Goal: Complete application form

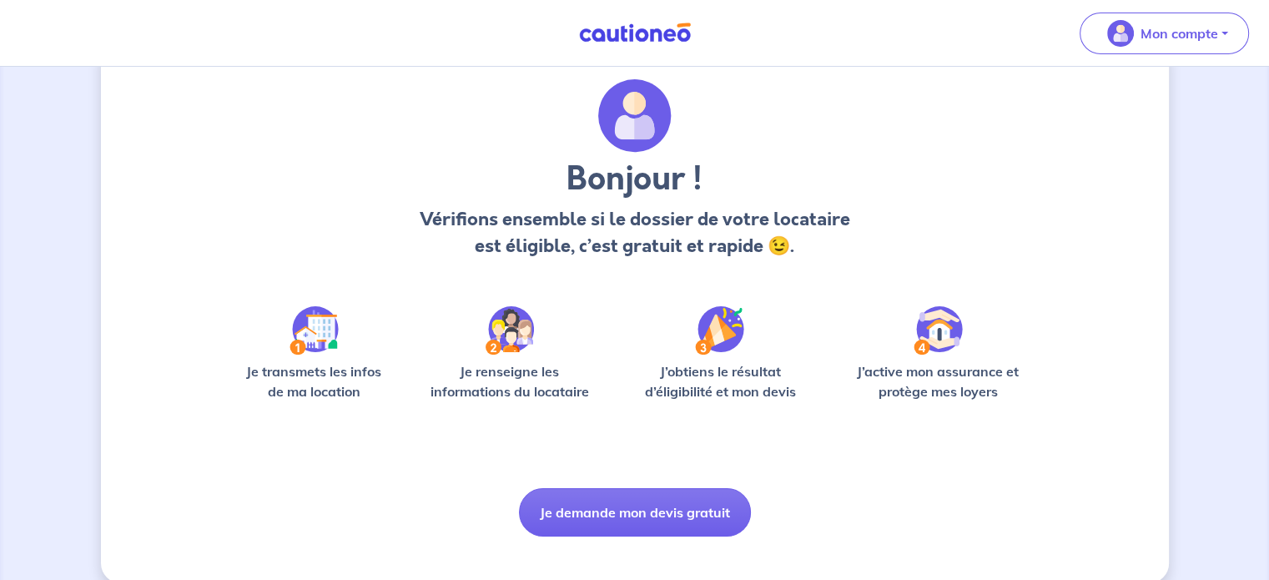
scroll to position [70, 0]
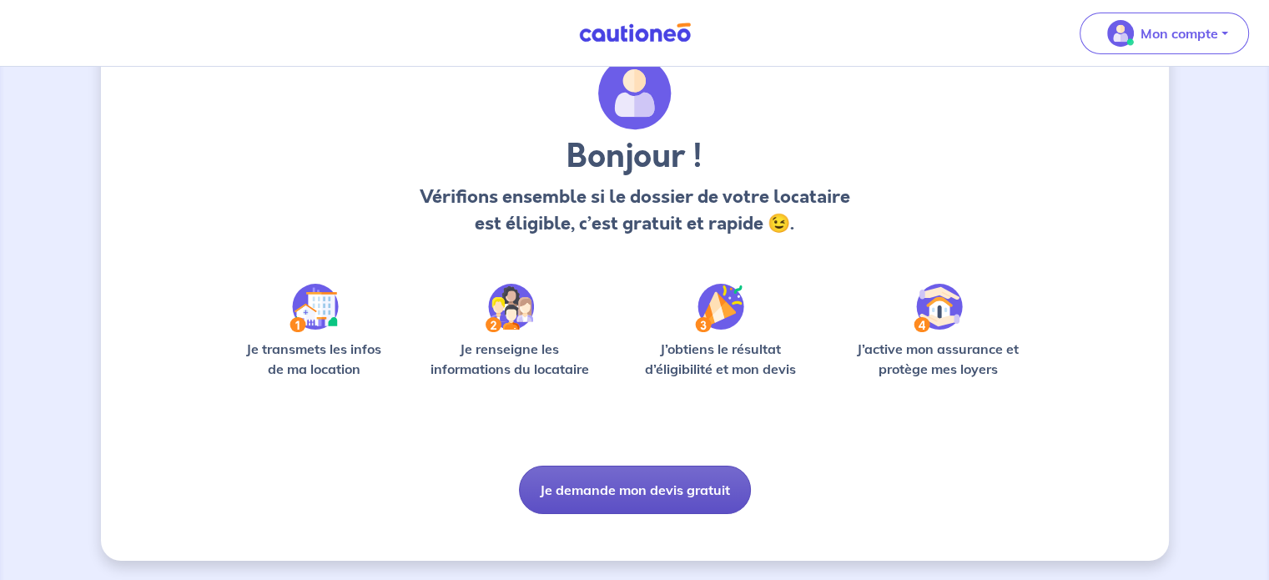
click at [616, 486] on button "Je demande mon devis gratuit" at bounding box center [635, 490] width 232 height 48
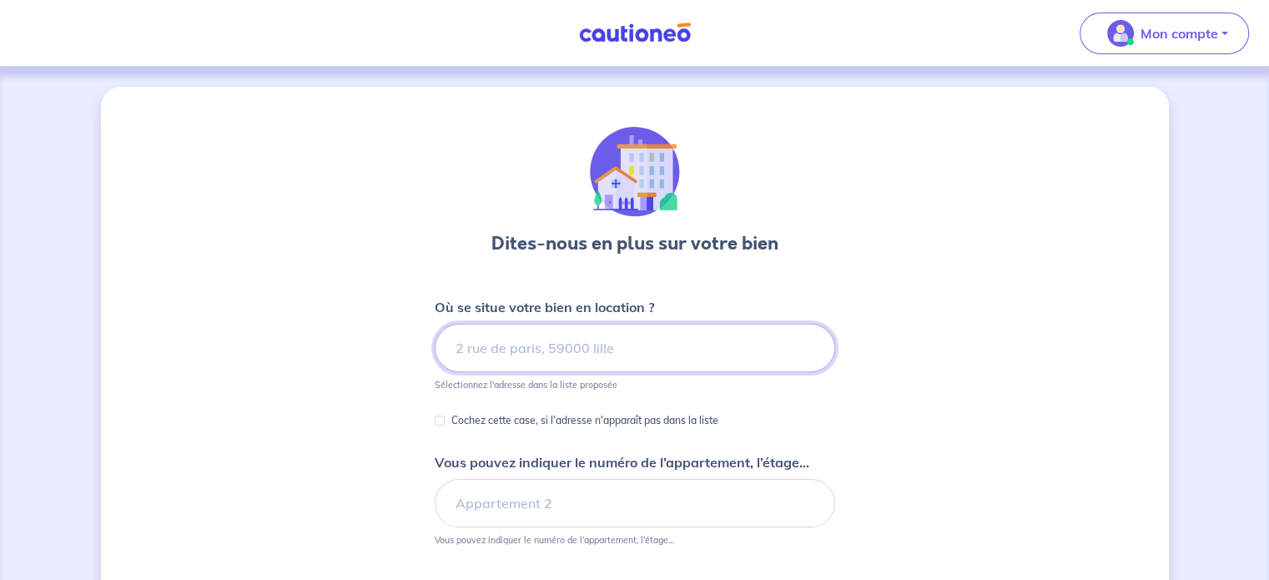
click at [567, 340] on input at bounding box center [635, 348] width 401 height 48
type input "1"
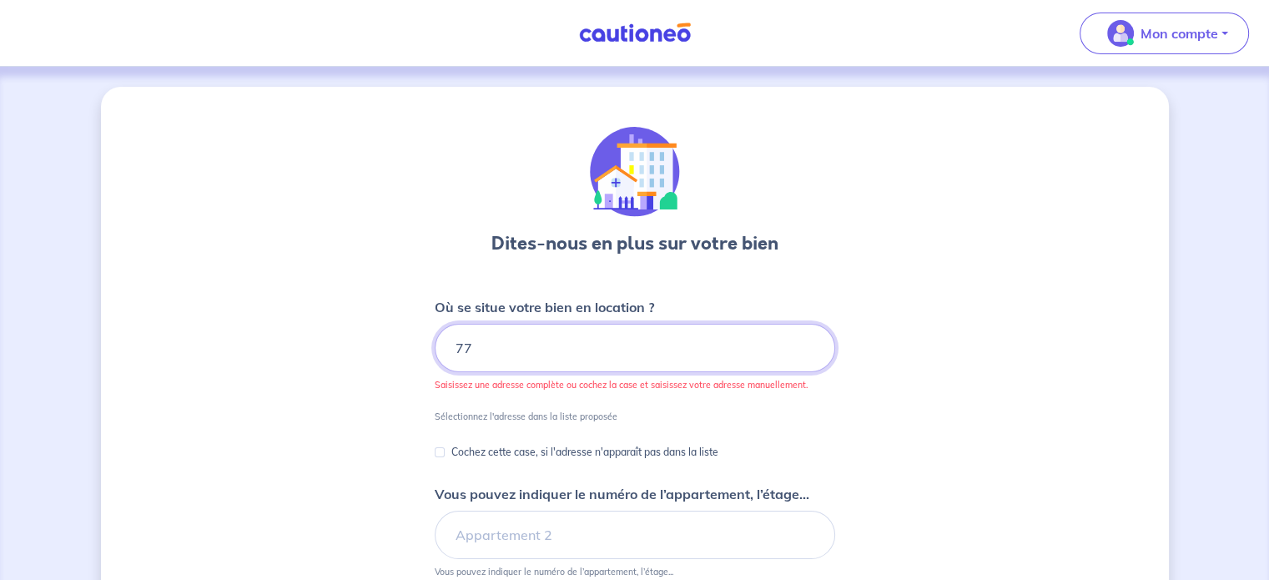
type input "7"
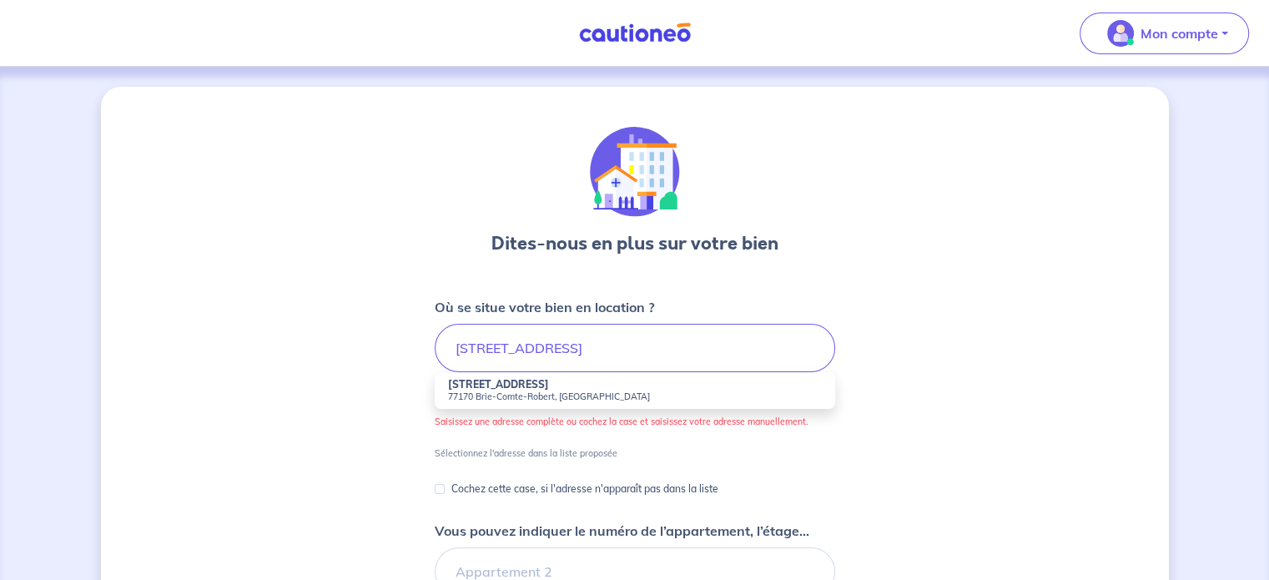
click at [535, 405] on li "[STREET_ADDRESS][PERSON_NAME]" at bounding box center [635, 390] width 401 height 37
type input "[STREET_ADDRESS][PERSON_NAME]"
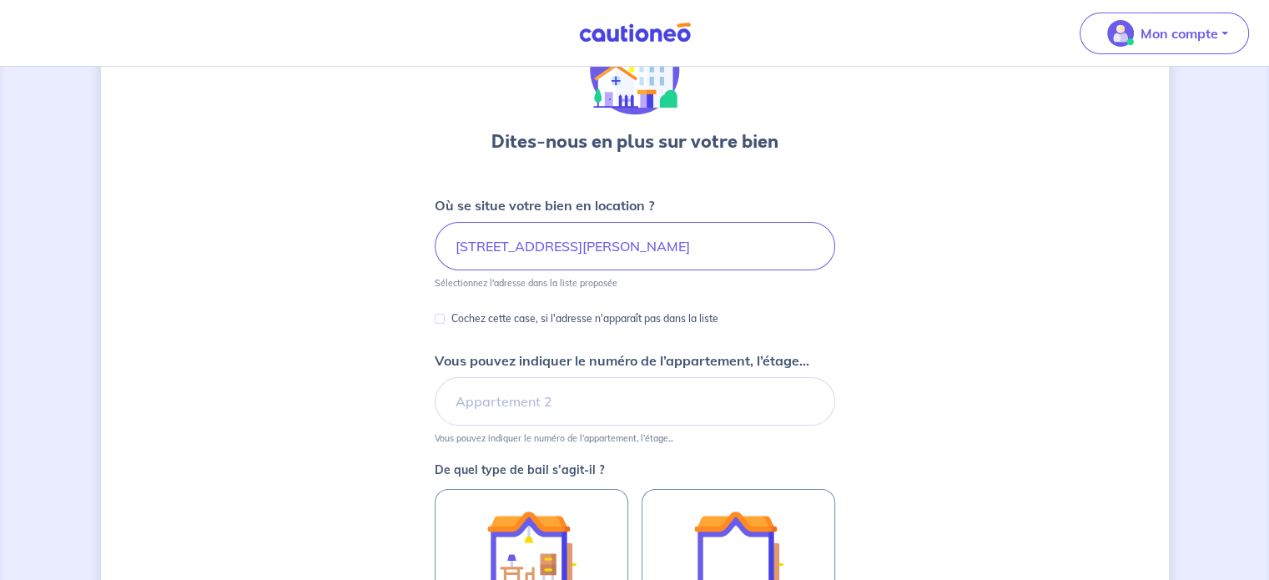
scroll to position [103, 0]
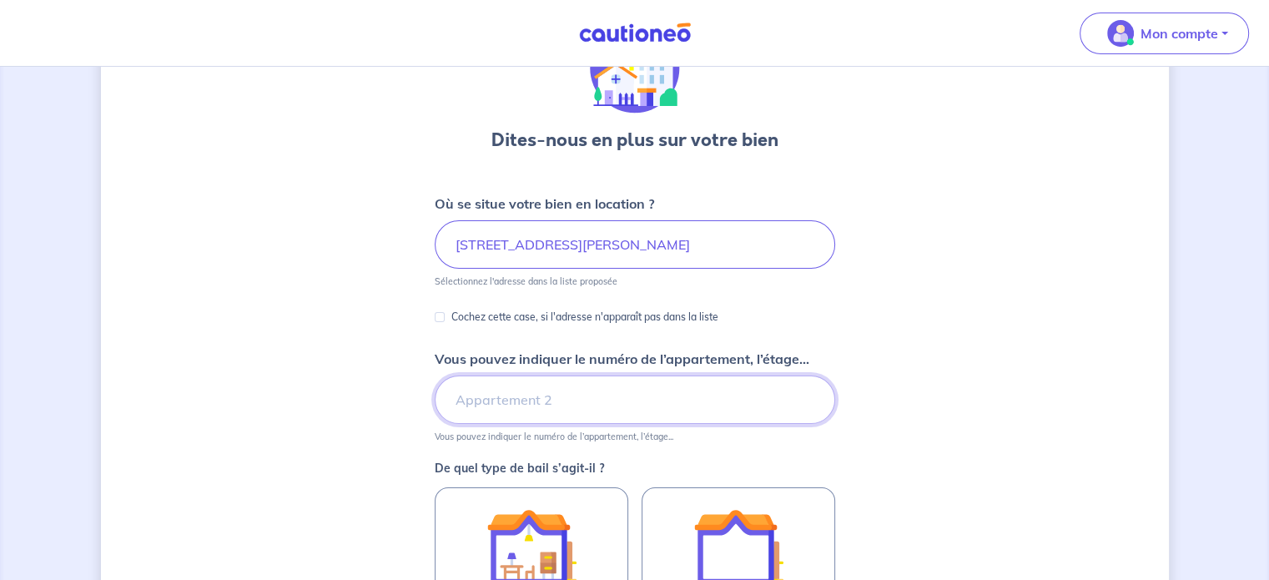
click at [550, 397] on input "Vous pouvez indiquer le numéro de l’appartement, l’étage..." at bounding box center [635, 399] width 401 height 48
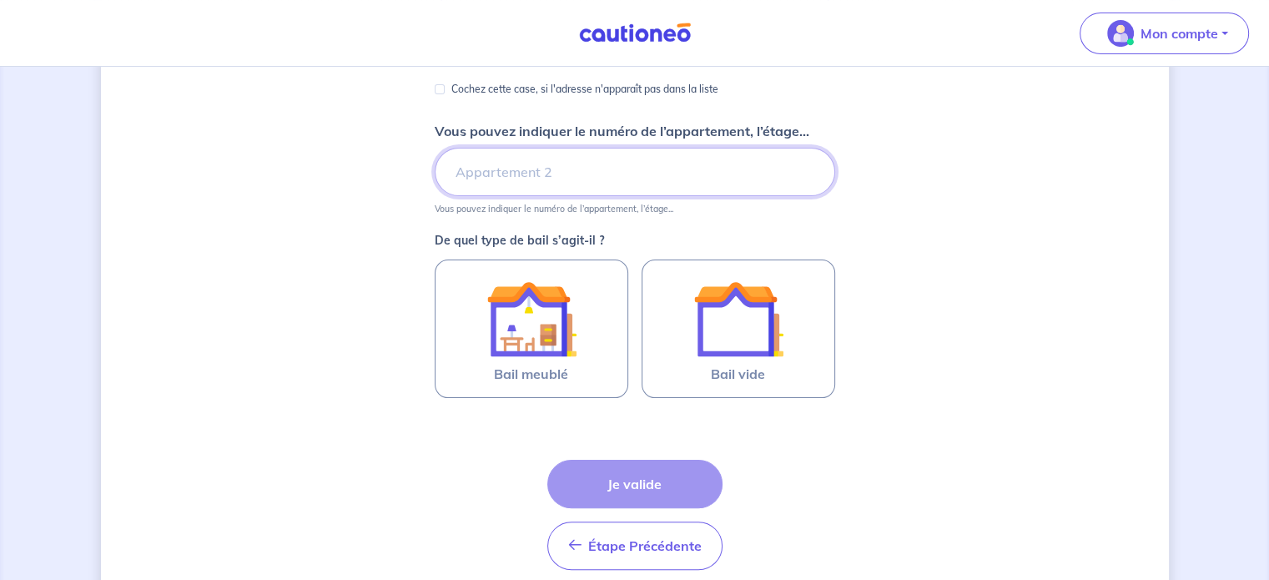
scroll to position [354, 0]
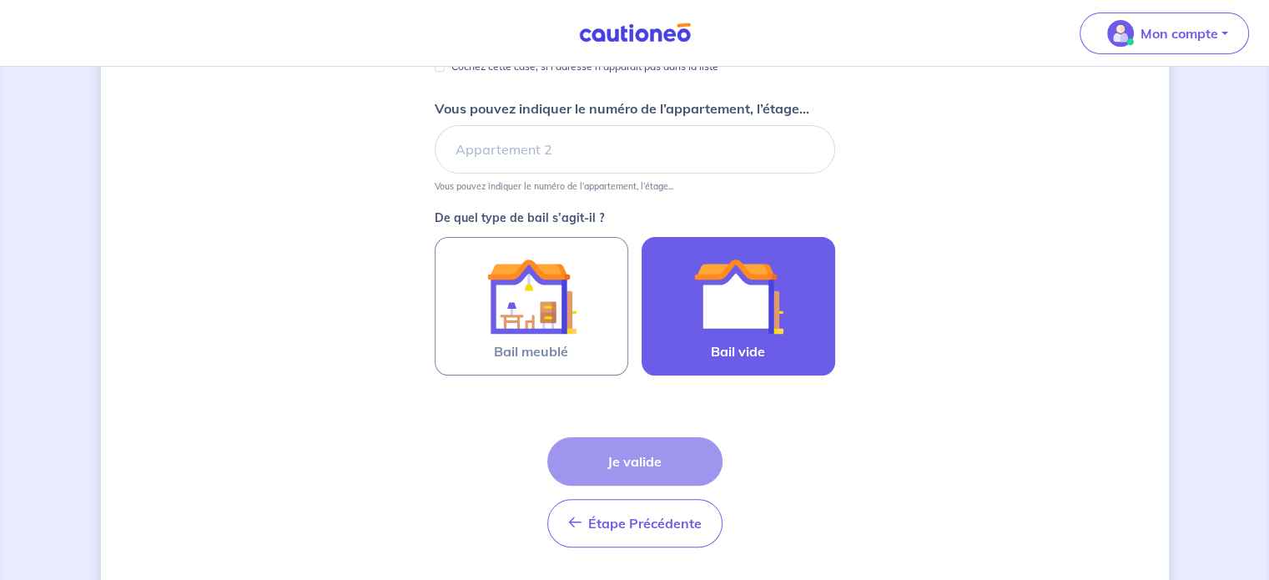
click at [716, 328] on img at bounding box center [738, 296] width 90 height 90
click at [0, 0] on input "Bail vide" at bounding box center [0, 0] width 0 height 0
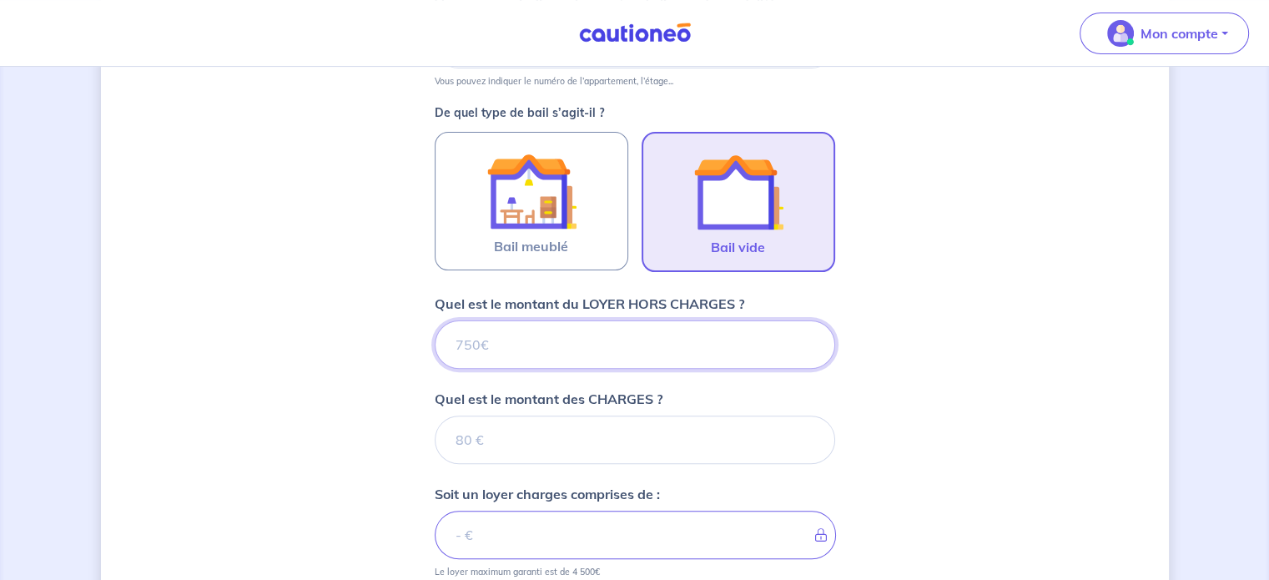
scroll to position [453, 0]
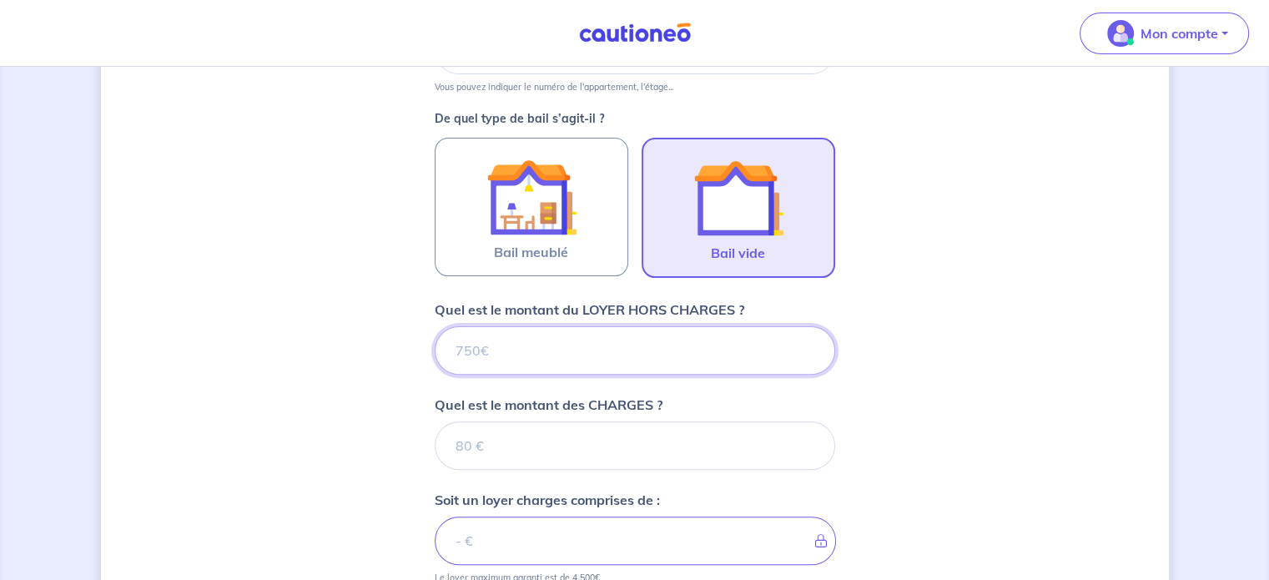
click at [523, 346] on input "Quel est le montant du LOYER HORS CHARGES ?" at bounding box center [635, 350] width 401 height 48
type input "11"
type input "110"
type input "1100"
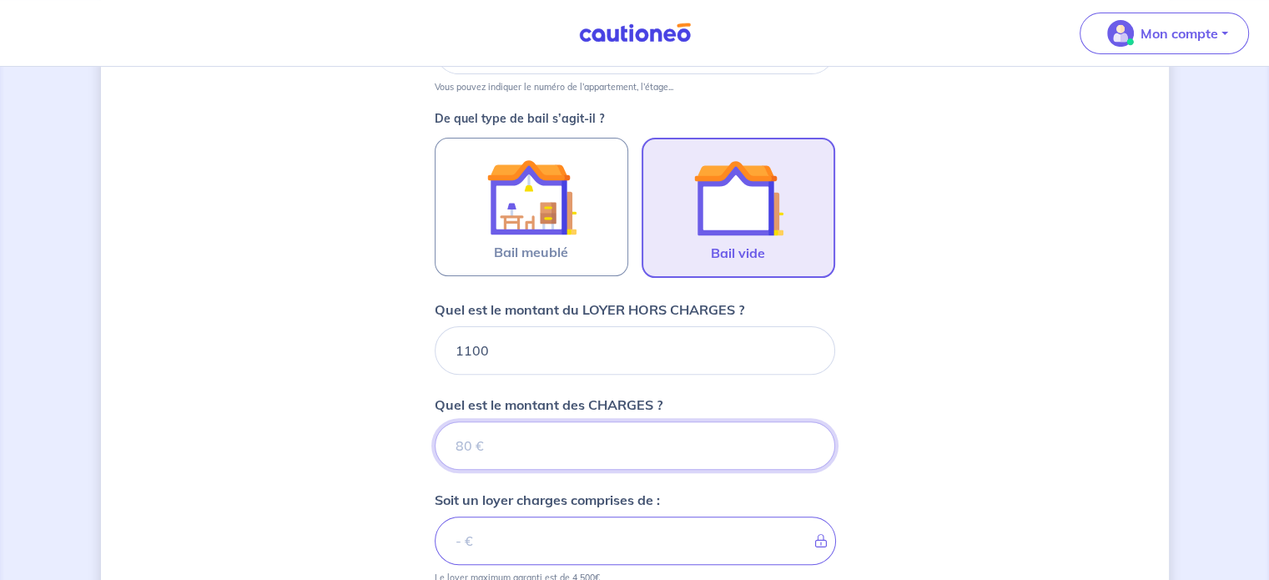
click at [521, 440] on input "Quel est le montant des CHARGES ?" at bounding box center [635, 445] width 401 height 48
type input "50"
type input "1150"
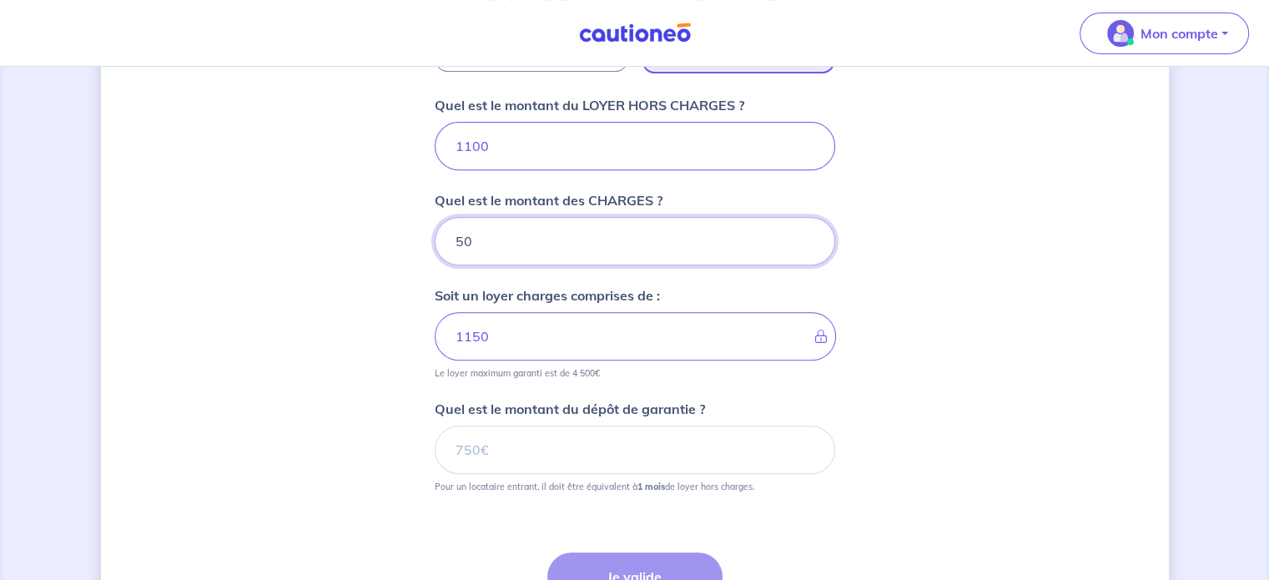
scroll to position [703, 0]
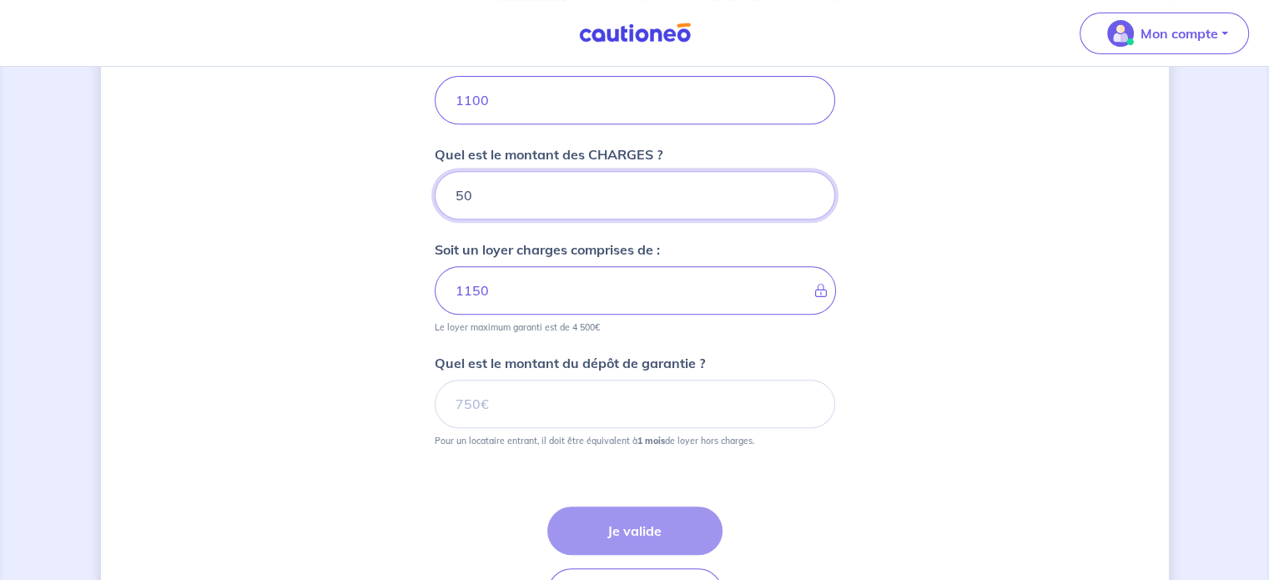
type input "50"
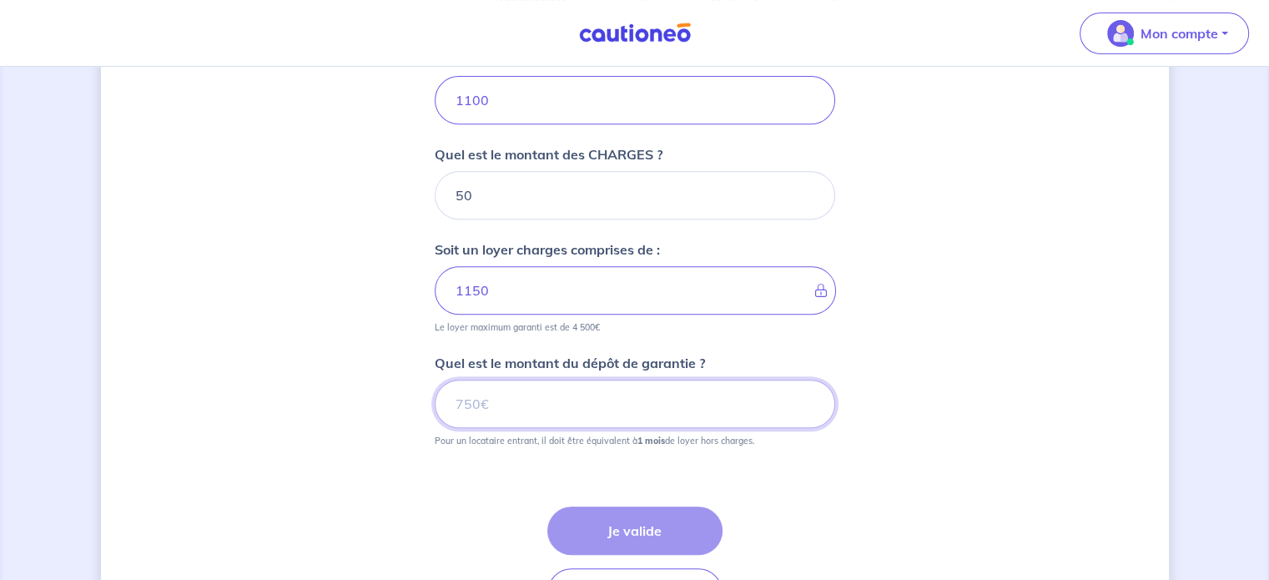
click at [486, 399] on input "Quel est le montant du dépôt de garantie ?" at bounding box center [635, 404] width 401 height 48
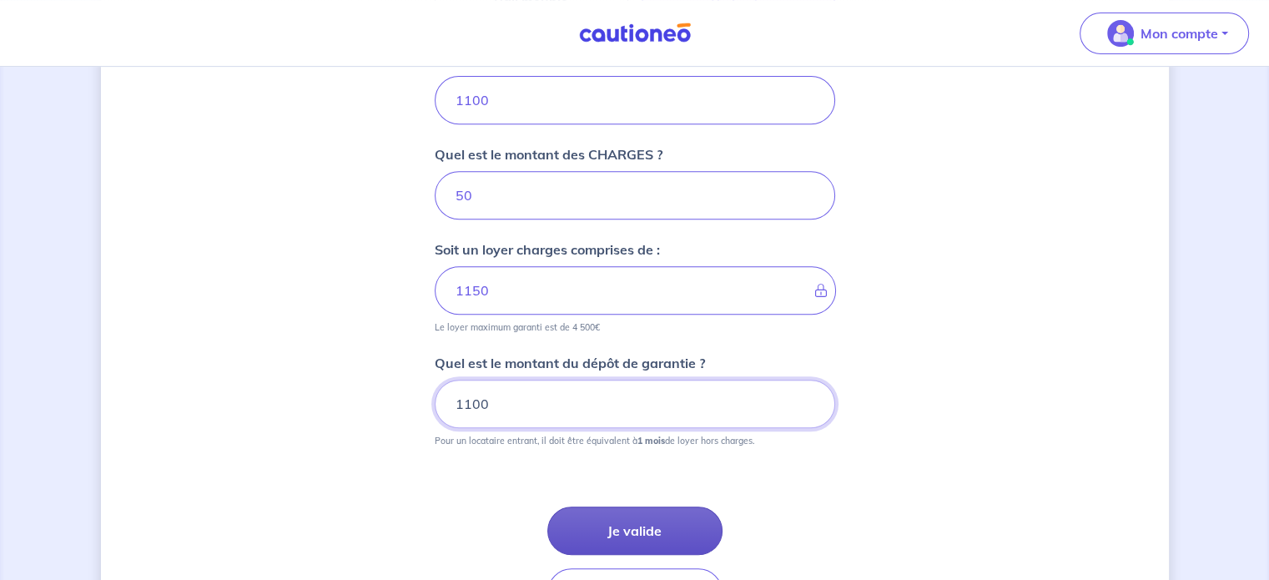
type input "1100"
click at [627, 522] on button "Je valide" at bounding box center [634, 530] width 175 height 48
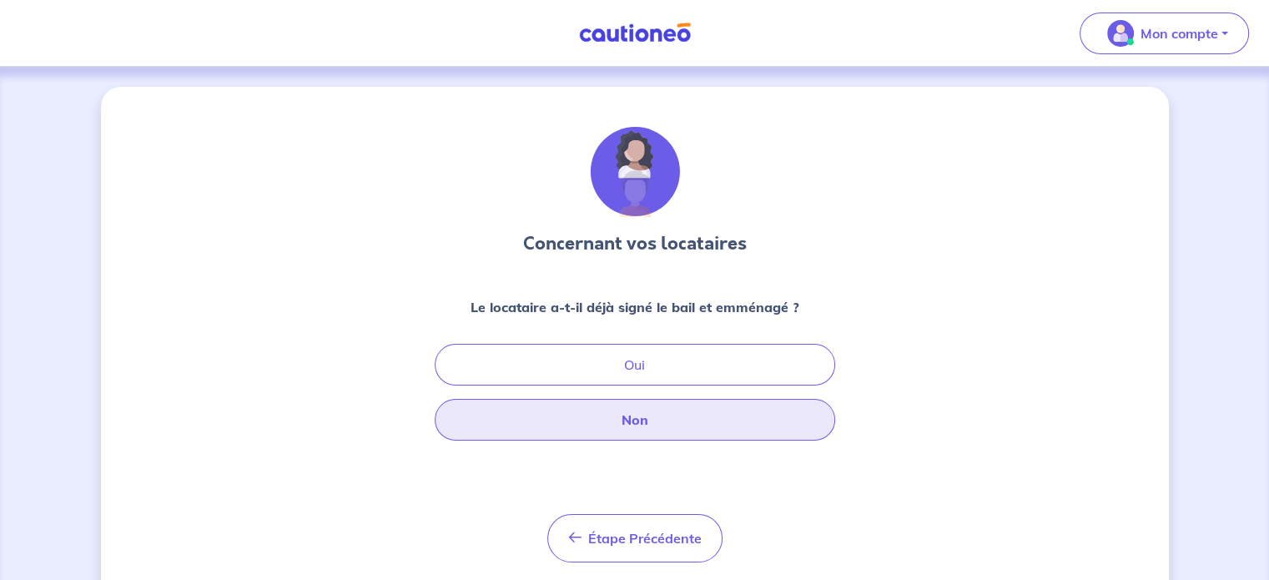
click at [657, 426] on button "Non" at bounding box center [635, 420] width 401 height 42
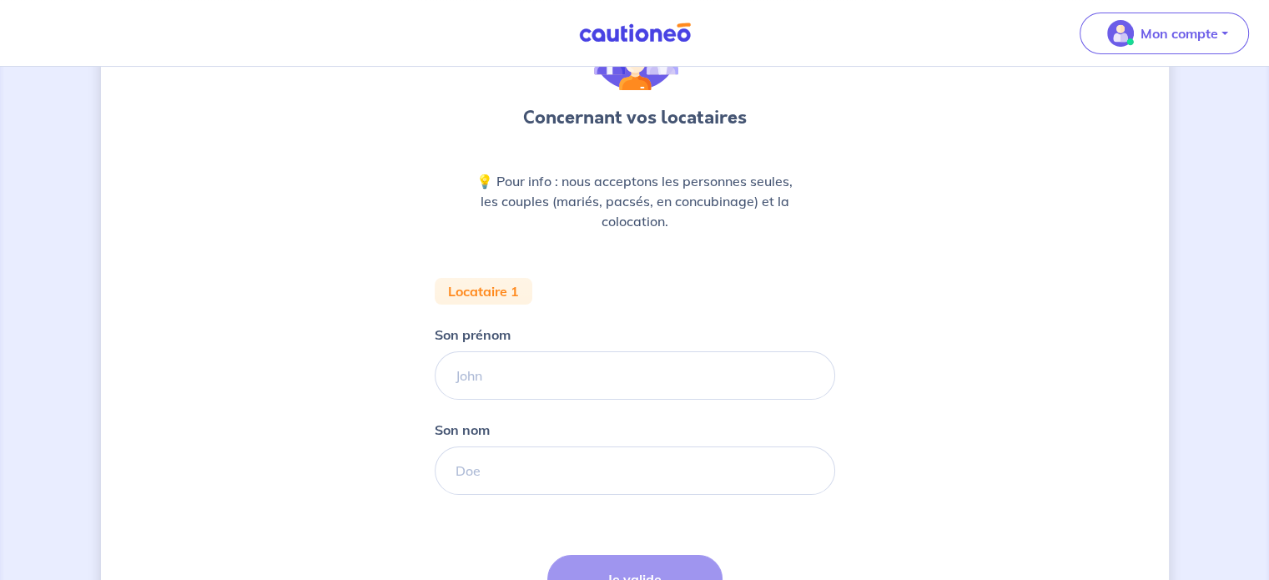
scroll to position [167, 0]
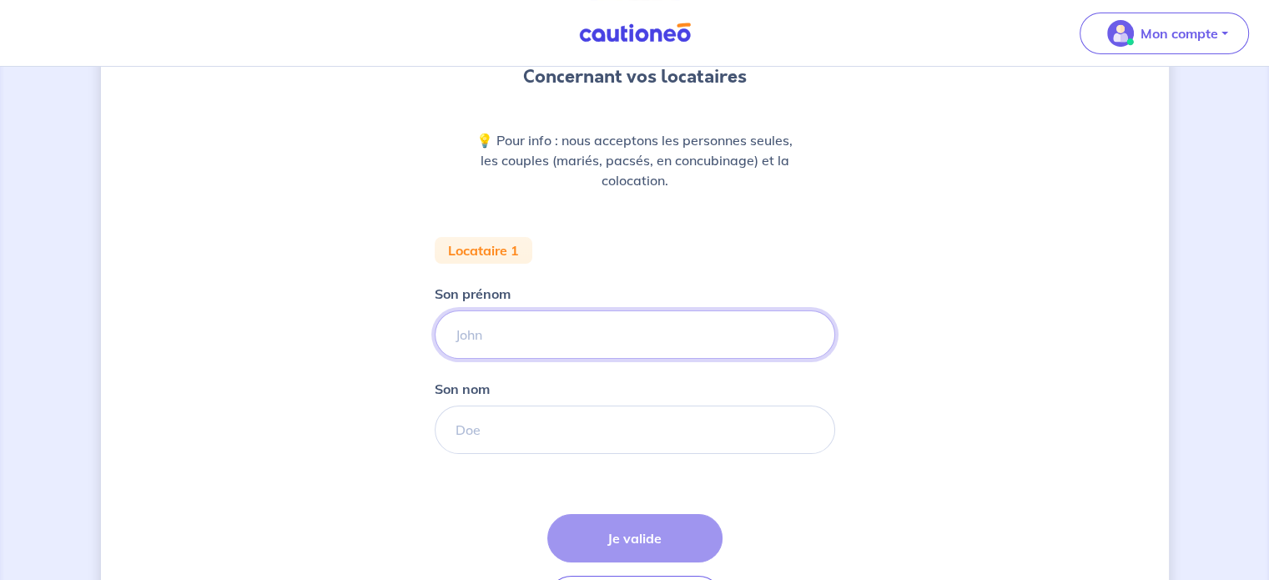
click at [527, 345] on input "Son prénom" at bounding box center [635, 334] width 401 height 48
type input "[PERSON_NAME]"
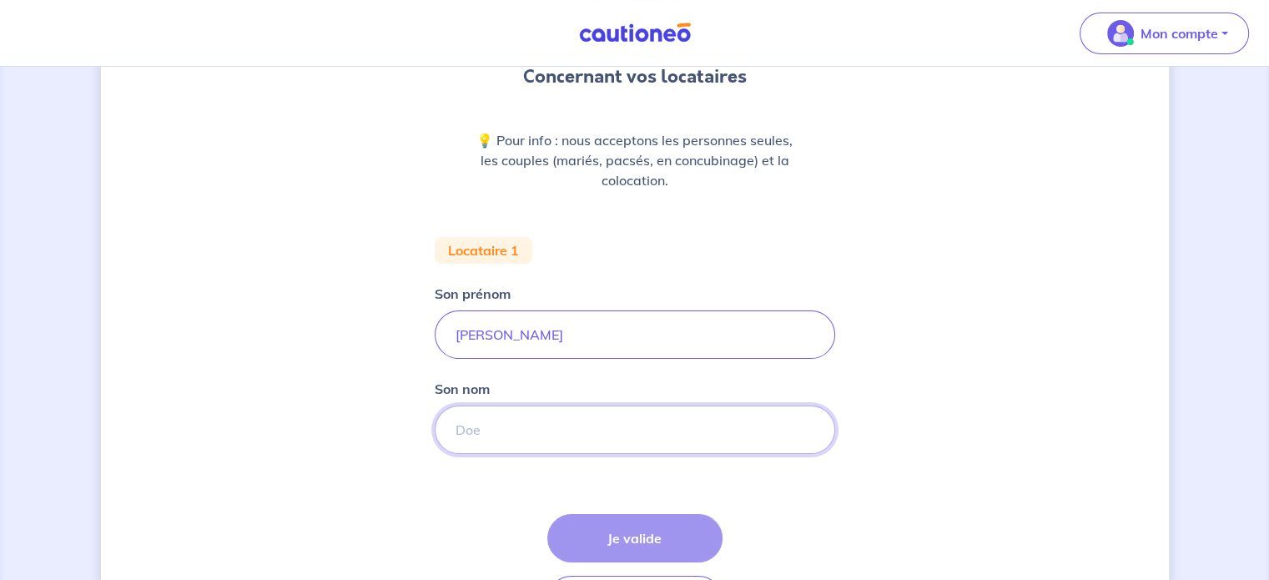
click at [554, 421] on input "Son nom" at bounding box center [635, 430] width 401 height 48
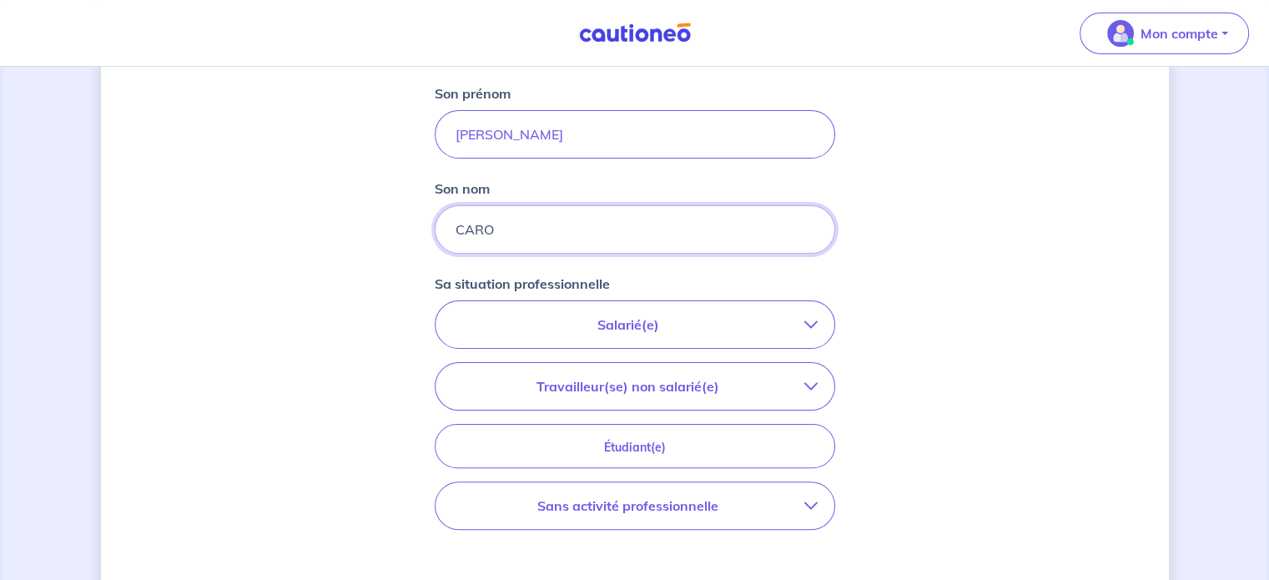
scroll to position [417, 0]
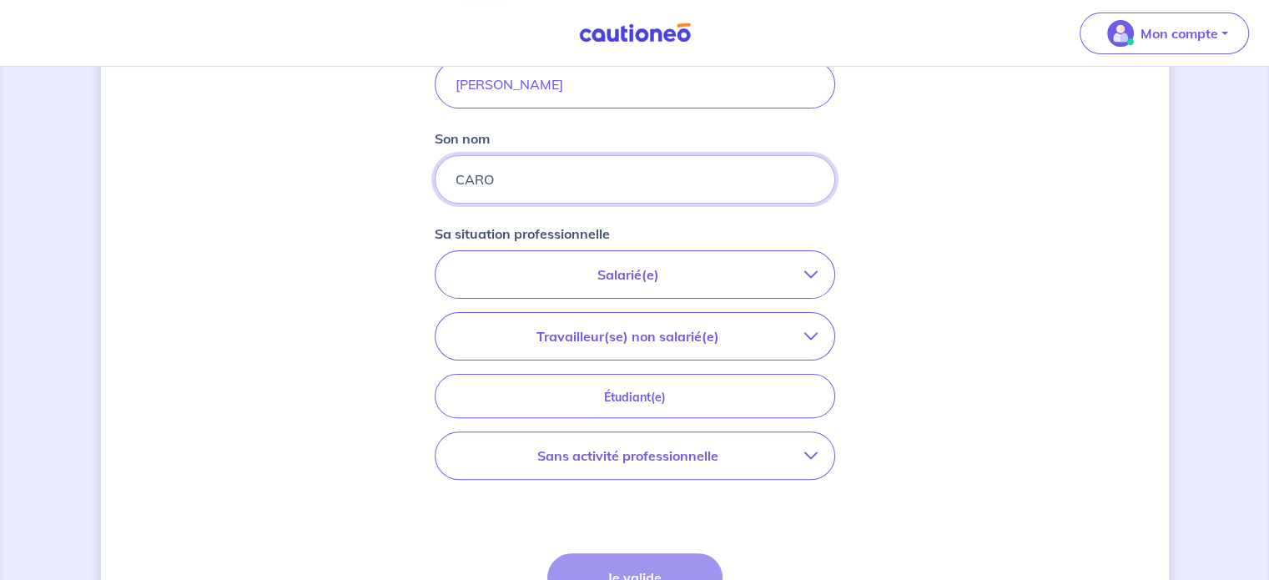
type input "CARO"
click at [719, 275] on p "Salarié(e)" at bounding box center [628, 275] width 352 height 20
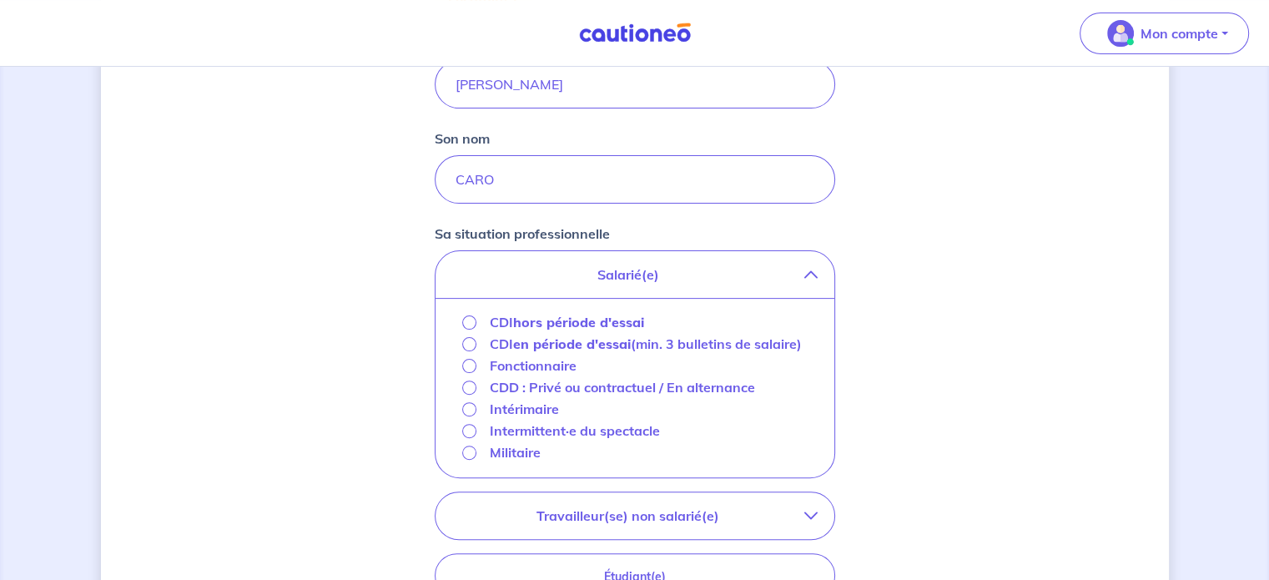
click at [507, 363] on p "Fonctionnaire" at bounding box center [533, 365] width 87 height 20
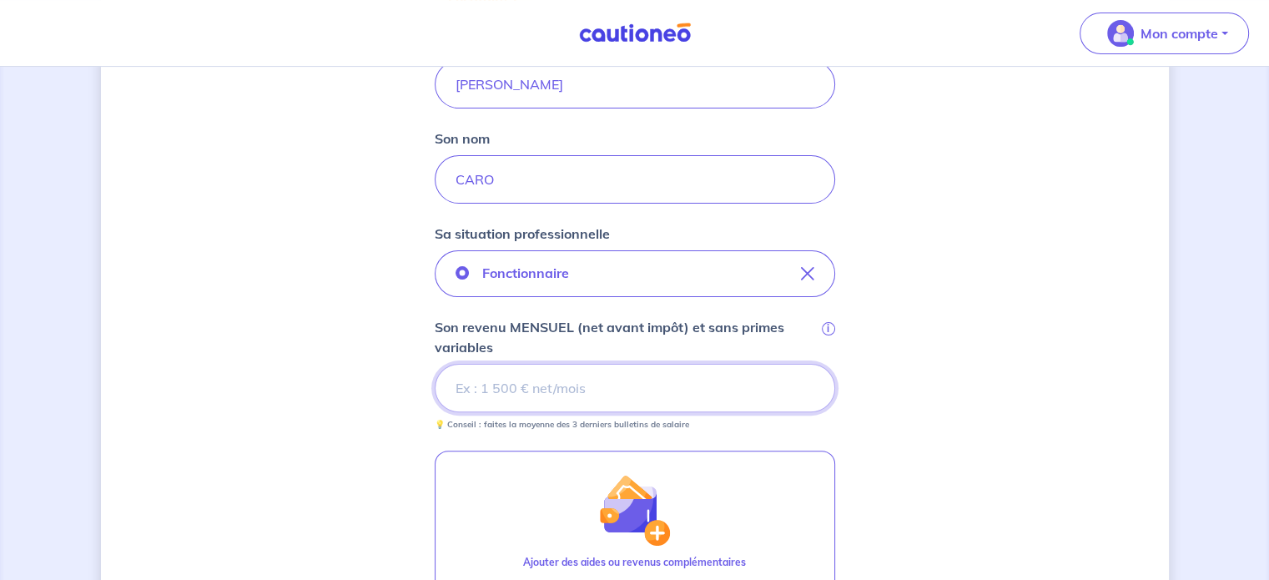
click at [614, 398] on input "Son revenu MENSUEL (net avant impôt) et sans primes variables i" at bounding box center [635, 388] width 401 height 48
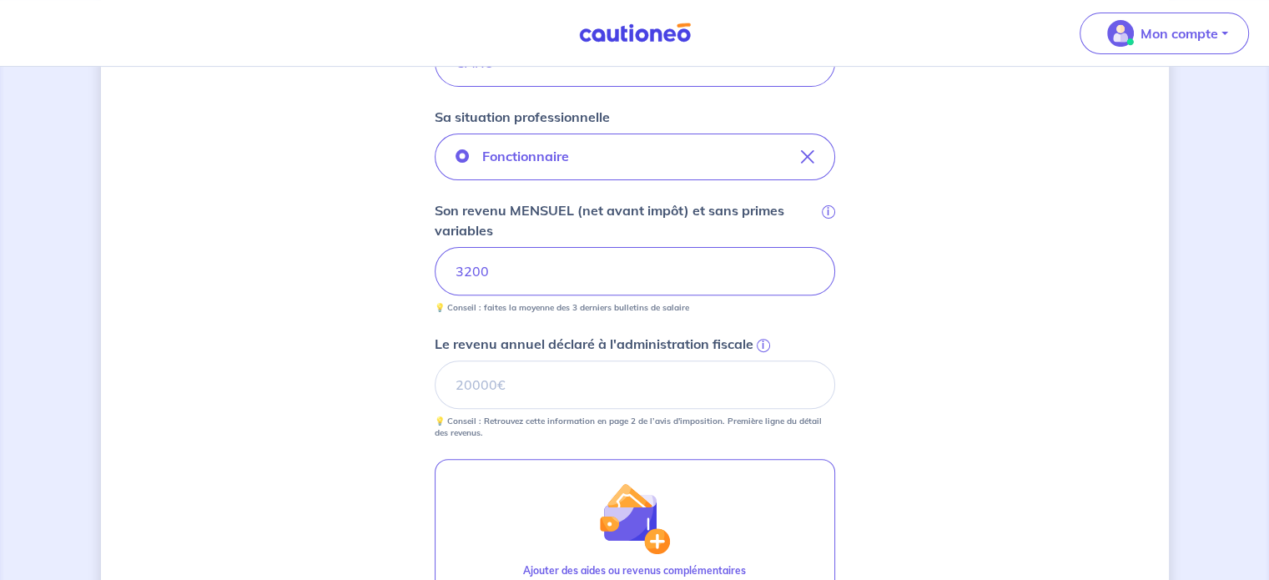
scroll to position [584, 0]
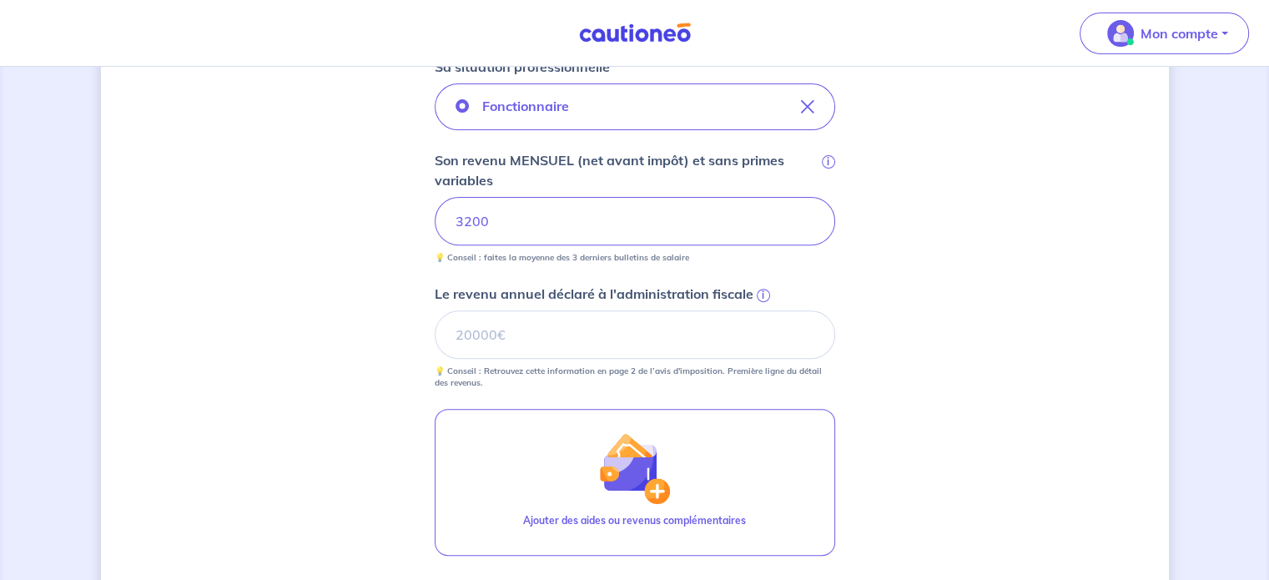
click at [1035, 314] on div "Concernant vos locataires 💡 Pour info : nous acceptons les personnes seules, le…" at bounding box center [635, 154] width 1068 height 1303
click at [526, 339] on input "Le revenu annuel déclaré à l'administration fiscale i" at bounding box center [635, 334] width 401 height 48
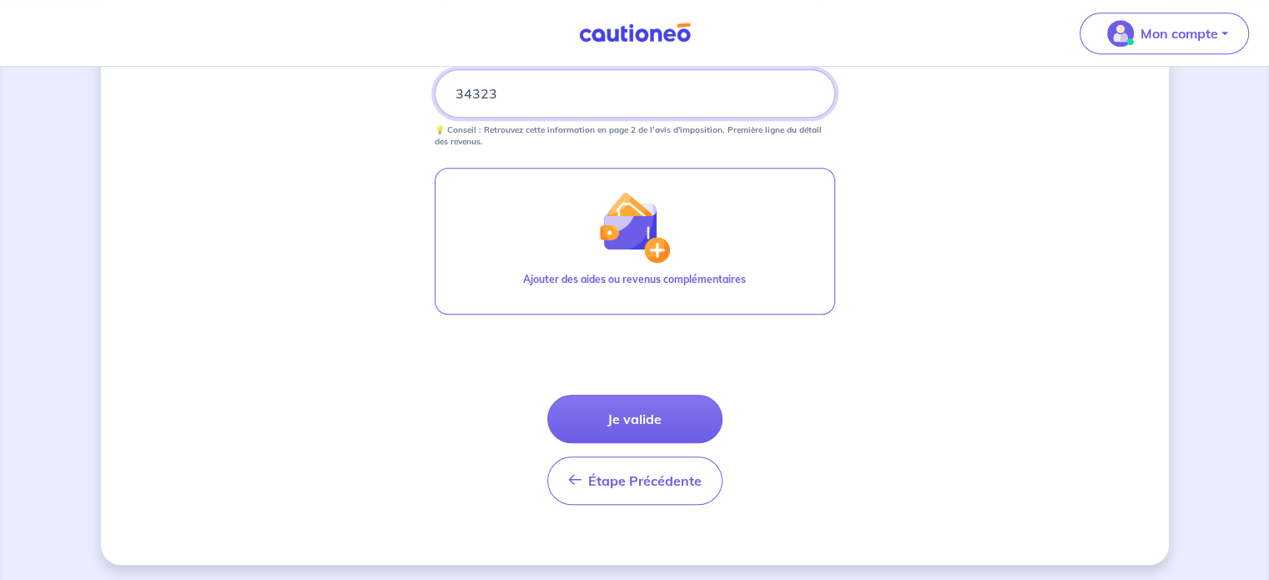
scroll to position [828, 0]
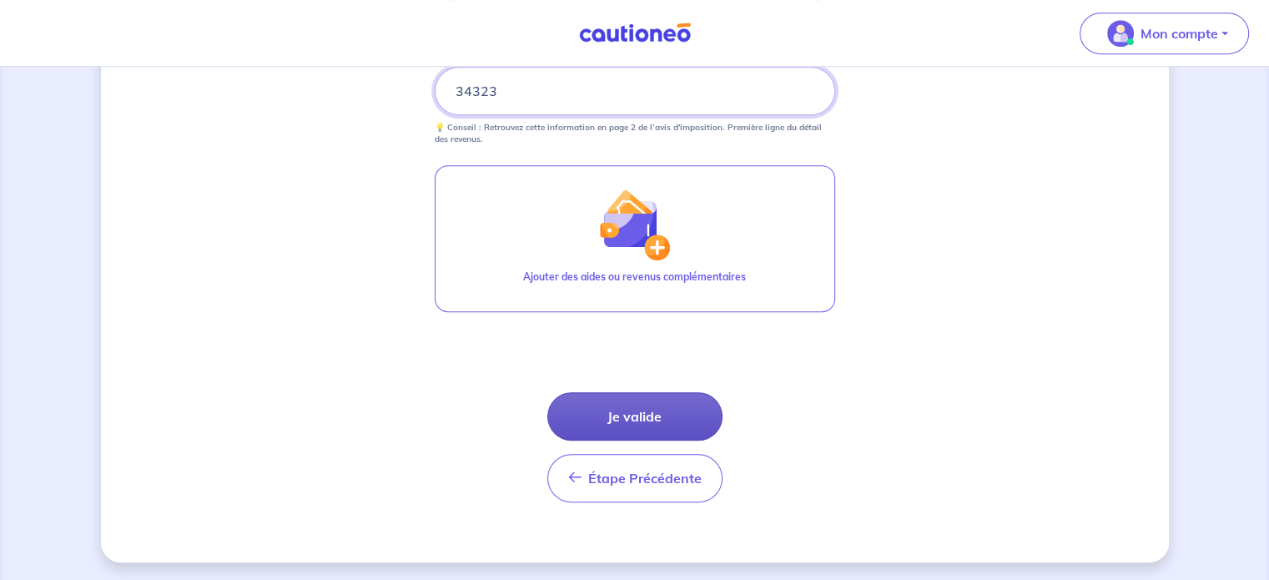
type input "34323"
click at [689, 422] on button "Je valide" at bounding box center [634, 416] width 175 height 48
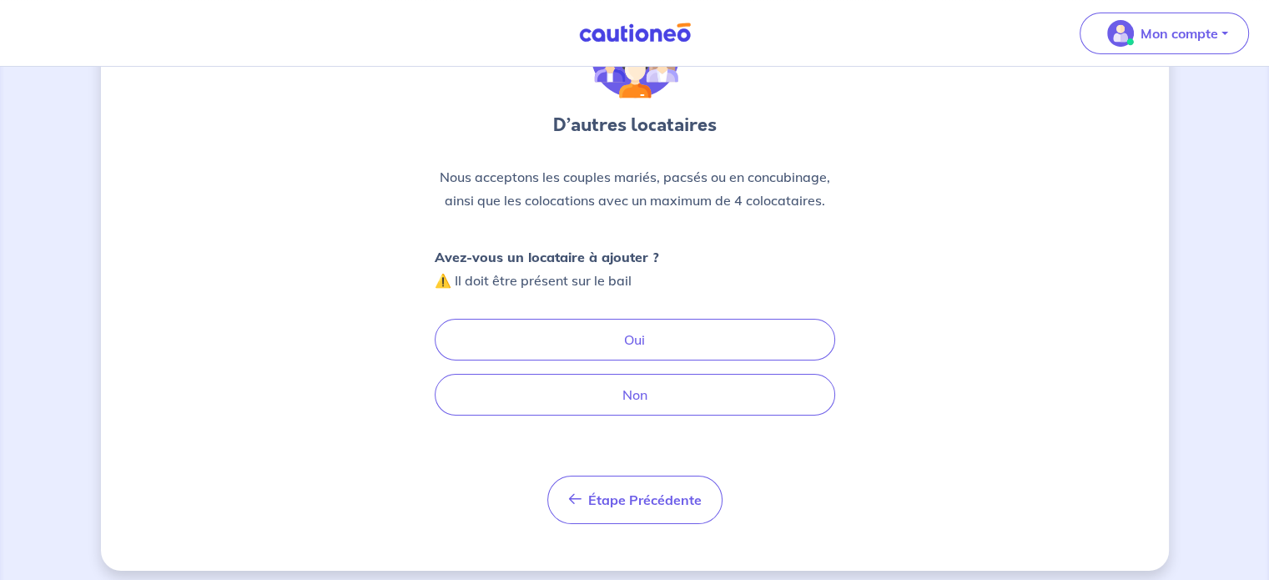
scroll to position [128, 0]
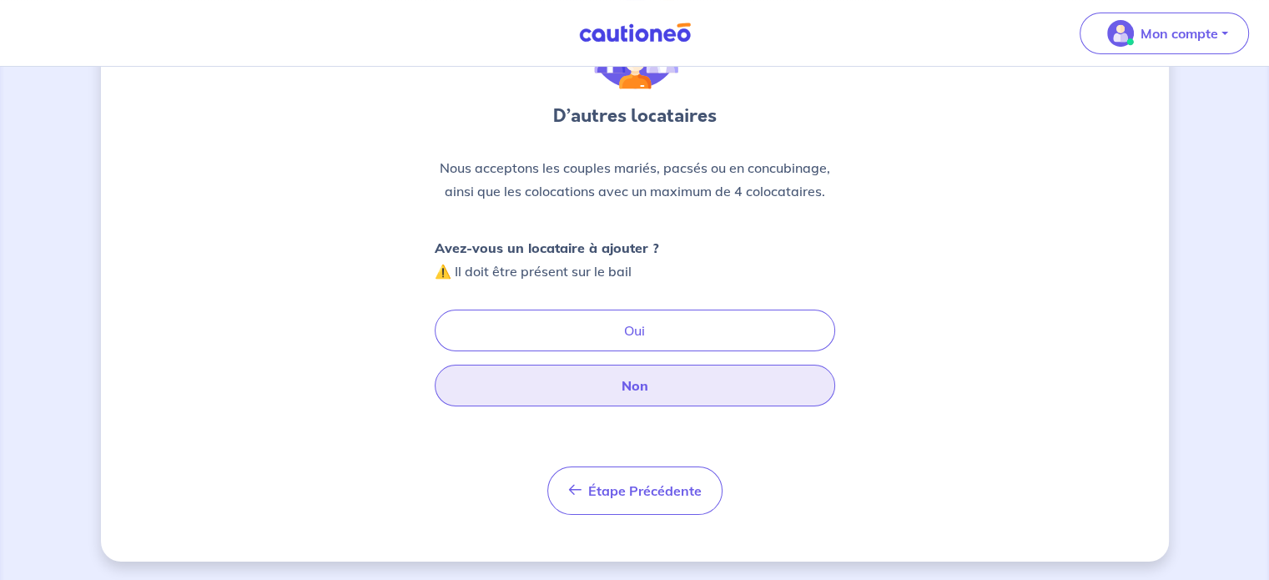
click at [627, 378] on button "Non" at bounding box center [635, 386] width 401 height 42
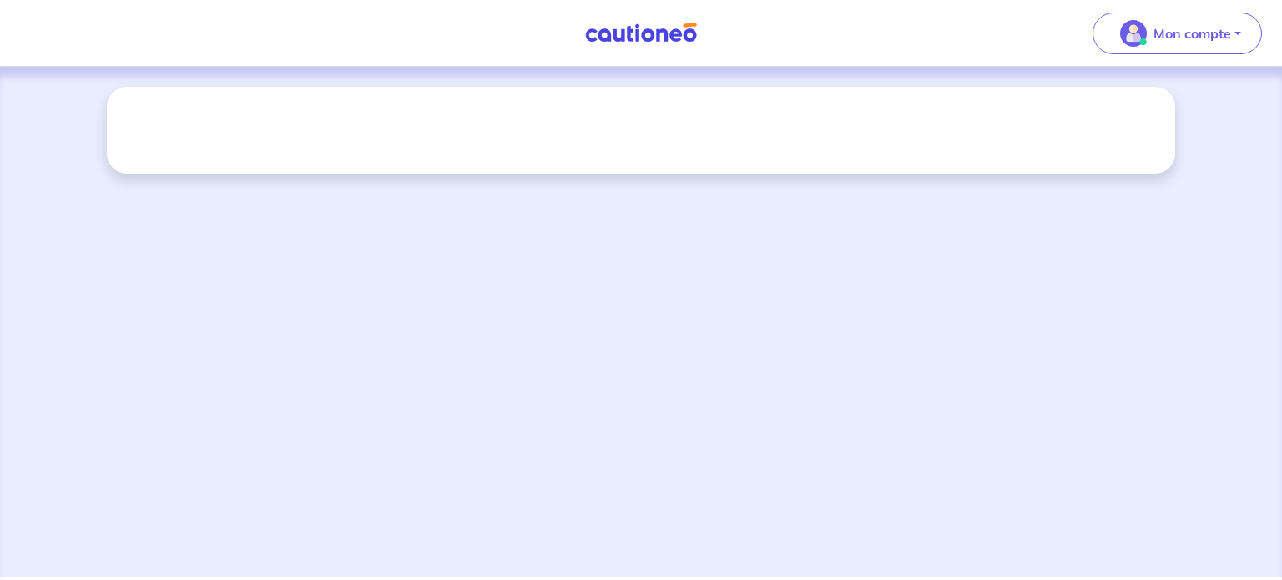
click at [431, 303] on div at bounding box center [641, 322] width 1282 height 510
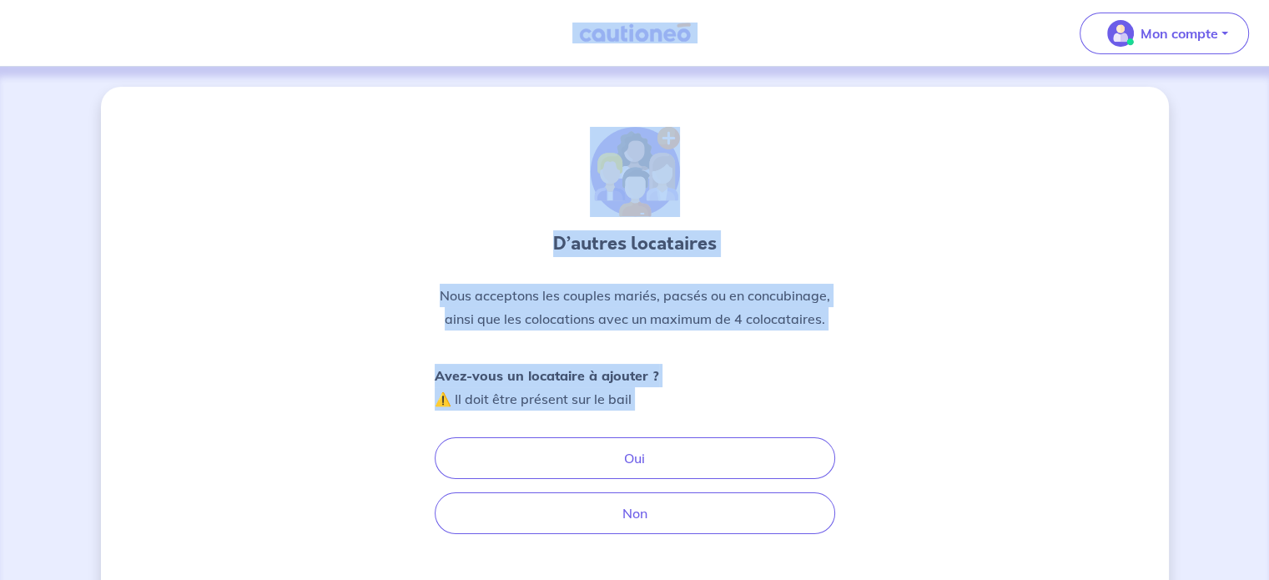
click at [1010, 181] on div "D’autres locataires Nous acceptons les couples mariés, pacsés ou en concubinage…" at bounding box center [635, 388] width 1068 height 602
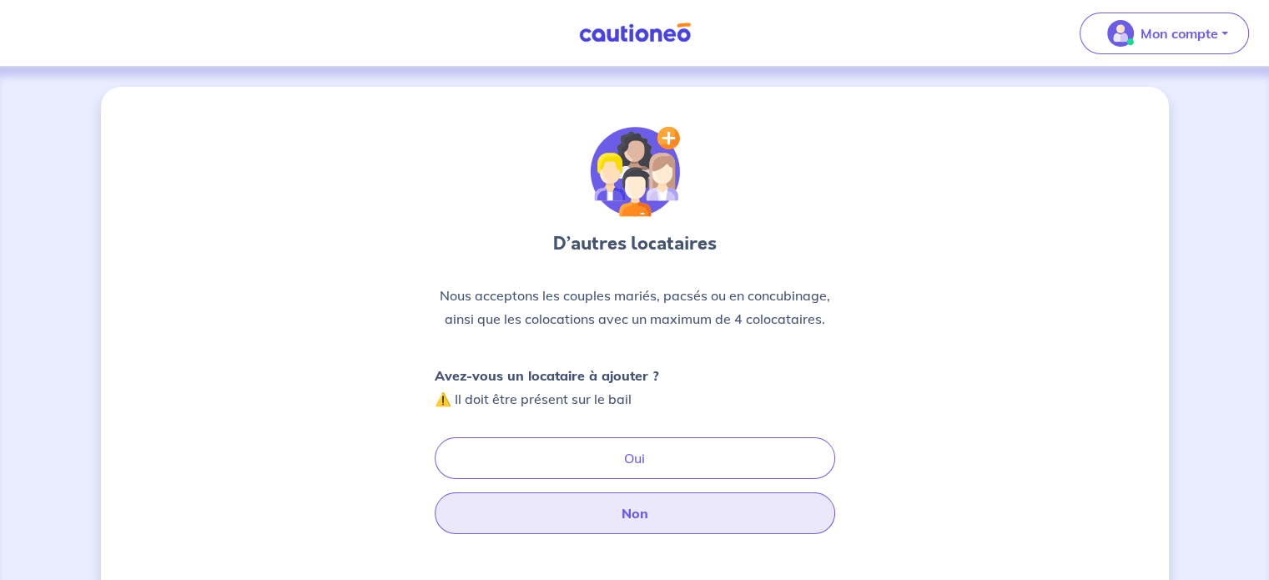
click at [657, 506] on button "Non" at bounding box center [635, 513] width 401 height 42
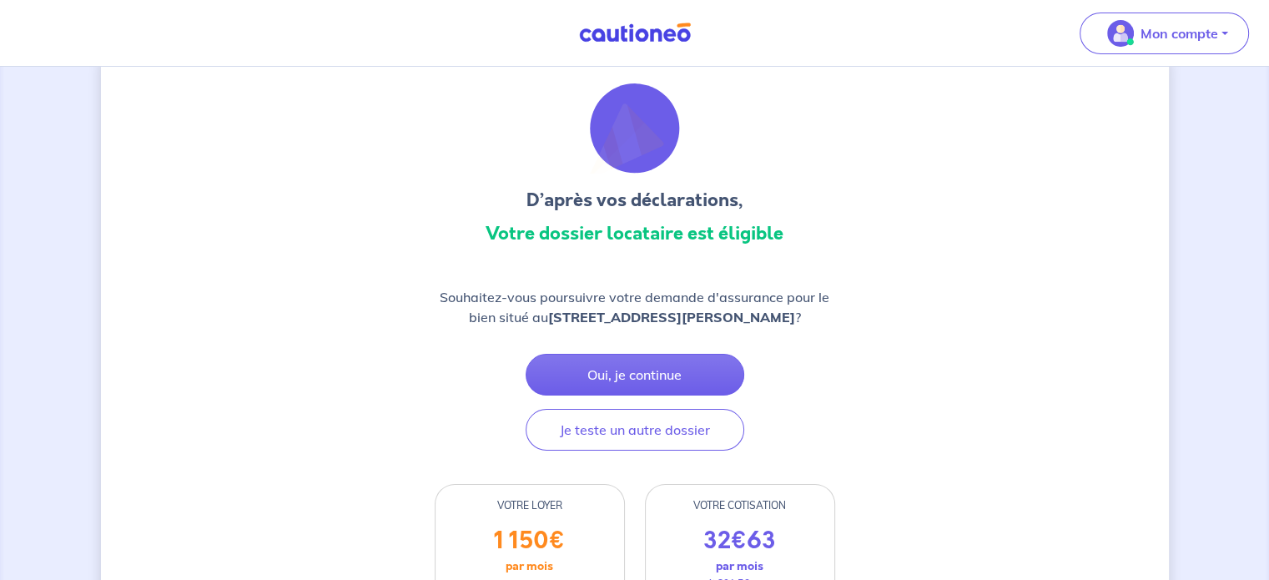
scroll to position [30, 0]
